Goal: Information Seeking & Learning: Learn about a topic

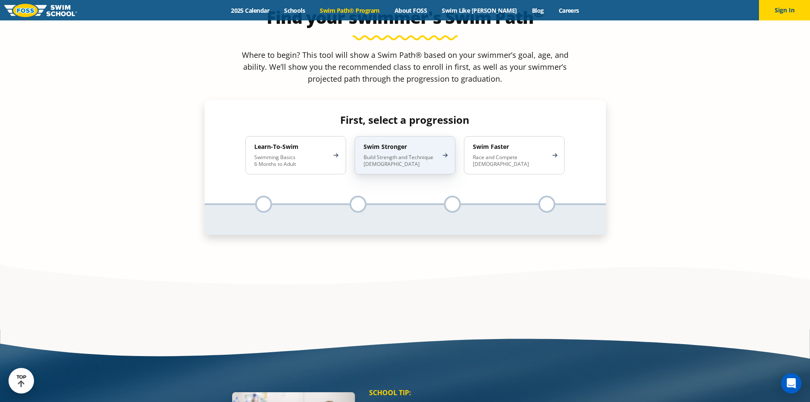
scroll to position [766, 0]
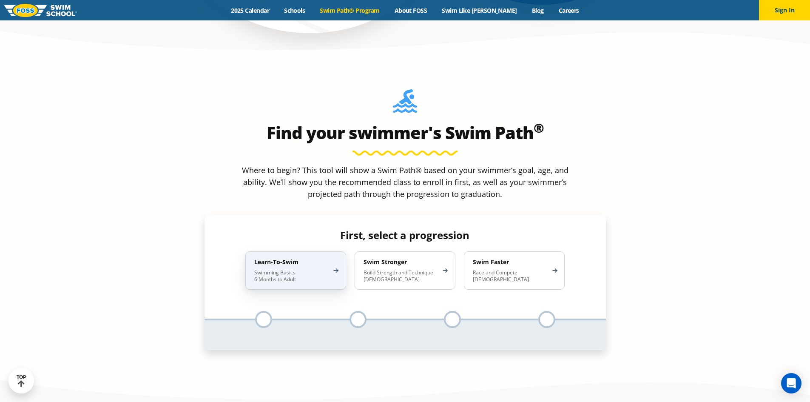
click at [302, 258] on h4 "Learn-To-Swim" at bounding box center [291, 262] width 74 height 8
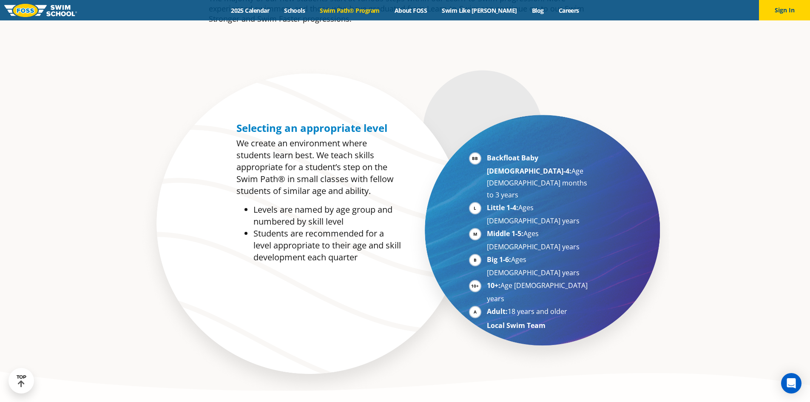
scroll to position [425, 0]
click at [484, 185] on ul "Backfloat Baby 1-4: Age 6 months to 3 years Little 1-4: Ages 3-5 years Middle 1…" at bounding box center [530, 241] width 122 height 180
click at [487, 201] on li "Little 1-4: Ages [DEMOGRAPHIC_DATA] years" at bounding box center [539, 213] width 104 height 25
click at [528, 201] on li "Little 1-4: Ages [DEMOGRAPHIC_DATA] years" at bounding box center [539, 213] width 104 height 25
click at [290, 130] on span "Selecting an appropriate level" at bounding box center [312, 127] width 151 height 14
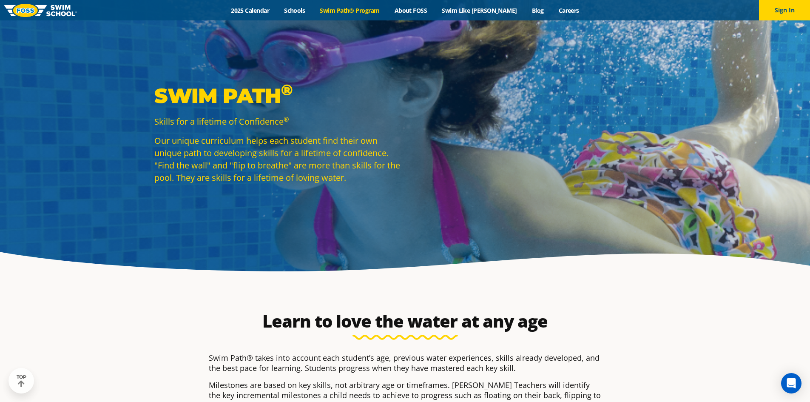
scroll to position [0, 0]
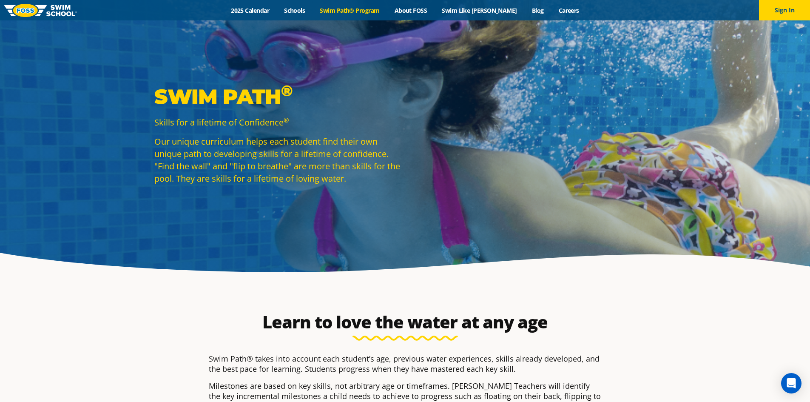
click at [372, 13] on link "Swim Path® Program" at bounding box center [350, 10] width 74 height 8
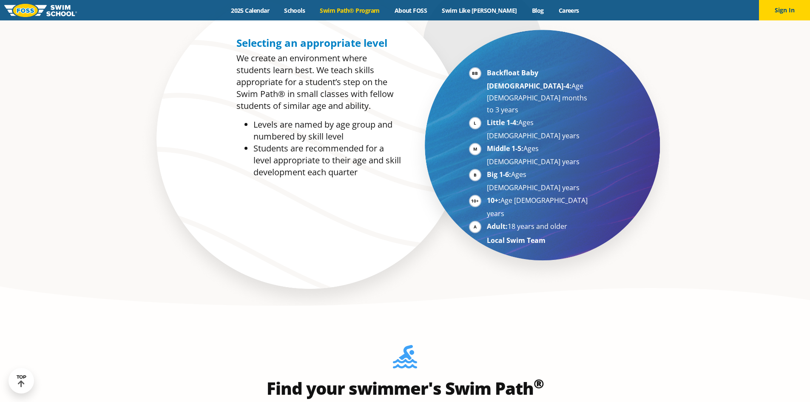
scroll to position [511, 0]
click at [487, 116] on li "Little 1-4: Ages [DEMOGRAPHIC_DATA] years" at bounding box center [539, 128] width 104 height 25
click at [359, 151] on li "Students are recommended for a level appropriate to their age and skill develop…" at bounding box center [328, 160] width 148 height 36
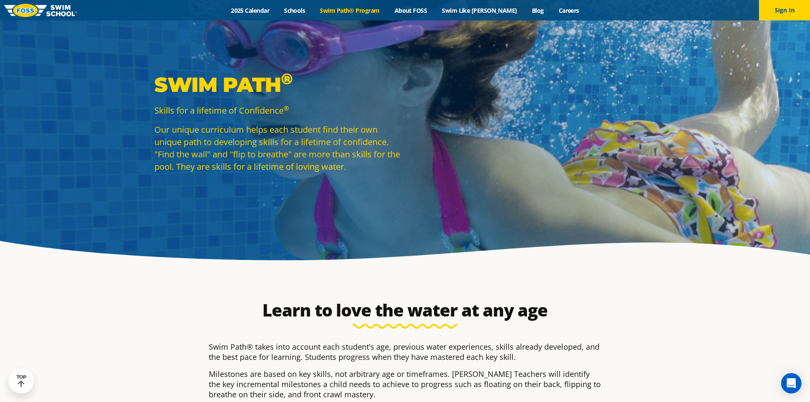
scroll to position [0, 0]
